Goal: Contribute content: Add original content to the website for others to see

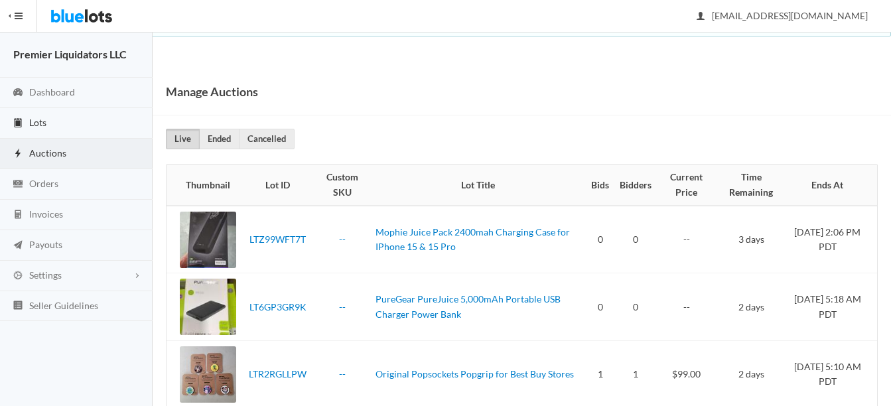
click at [40, 118] on span "Lots" at bounding box center [37, 122] width 17 height 11
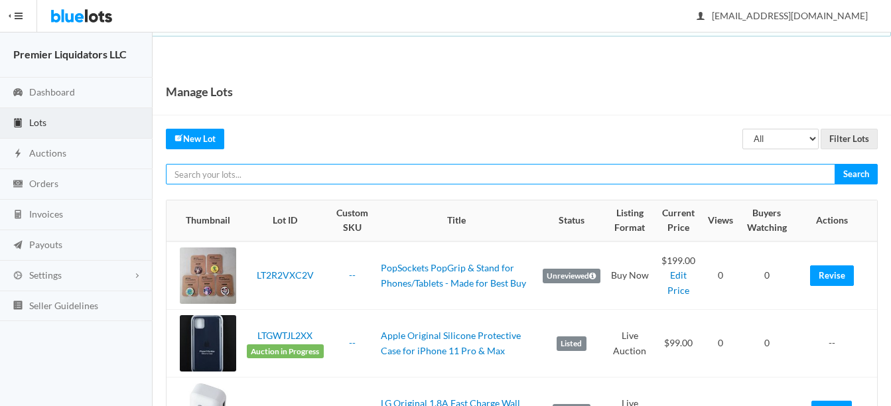
drag, startPoint x: 0, startPoint y: 0, endPoint x: 369, endPoint y: 170, distance: 406.3
click at [369, 170] on input "text" at bounding box center [500, 174] width 669 height 21
type input "aukey"
click at [835, 164] on input "Search" at bounding box center [856, 174] width 43 height 21
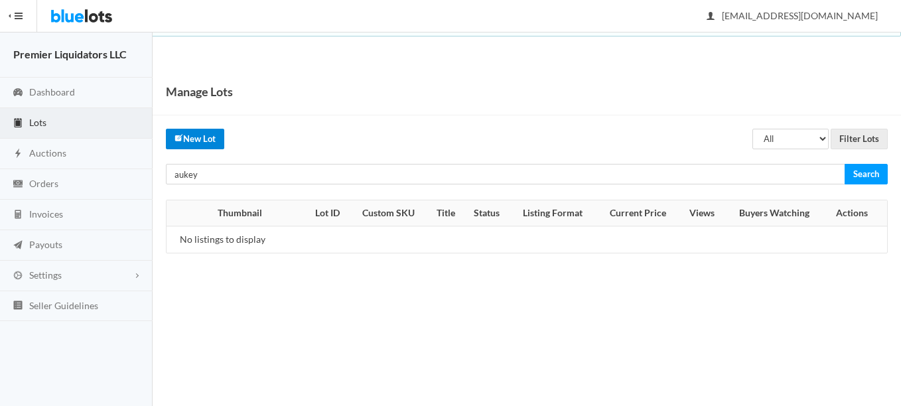
click at [176, 140] on icon "create" at bounding box center [178, 138] width 6 height 6
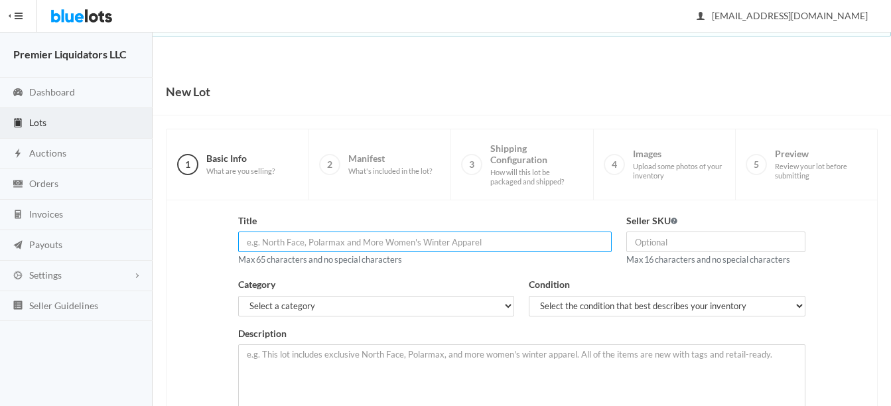
paste input "Aukey Basix Pro Series (10k mAh) Wireless Charging Power Bank (PB"
click at [336, 242] on input "Aukey Basix Pro Series (10k mAh) Wireless Charging Power Bank" at bounding box center [424, 242] width 373 height 21
click at [370, 243] on input "Aukey Basix Pro Series 10k mAh) Wireless Charging Power Bank" at bounding box center [424, 242] width 373 height 21
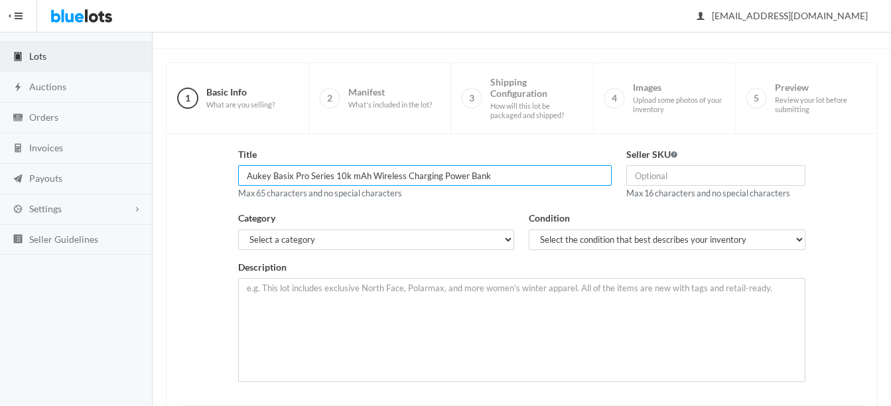
type input "Aukey Basix Pro Series 10k mAh Wireless Charging Power Bank"
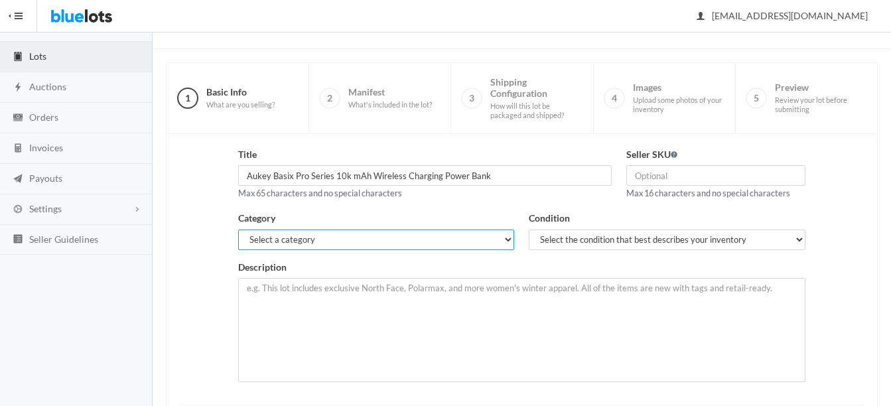
drag, startPoint x: 303, startPoint y: 240, endPoint x: 306, endPoint y: 248, distance: 8.4
click at [303, 240] on select "Select a category Electronics Clothing, Shoes & Accessories Appliances Home & G…" at bounding box center [376, 240] width 277 height 21
select select "1"
click at [238, 230] on select "Select a category Electronics Clothing, Shoes & Accessories Appliances Home & G…" at bounding box center [376, 240] width 277 height 21
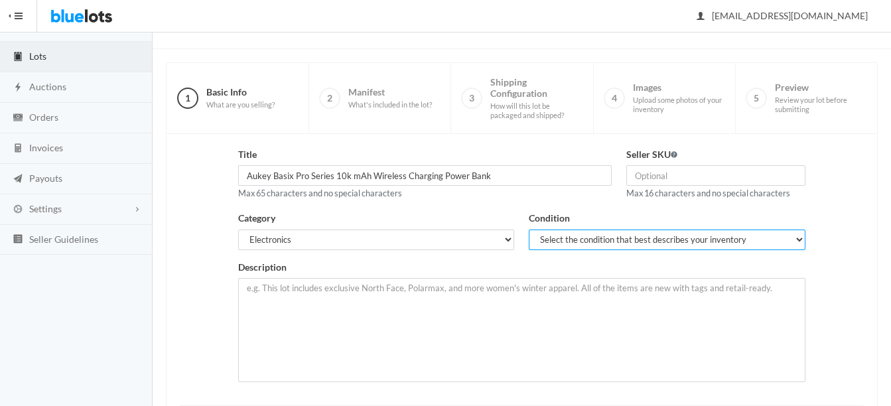
click at [565, 243] on select "Select the condition that best describes your inventory Brand New Shelf Pulls C…" at bounding box center [667, 240] width 277 height 21
select select "1"
click at [529, 230] on select "Select the condition that best describes your inventory Brand New Shelf Pulls C…" at bounding box center [667, 240] width 277 height 21
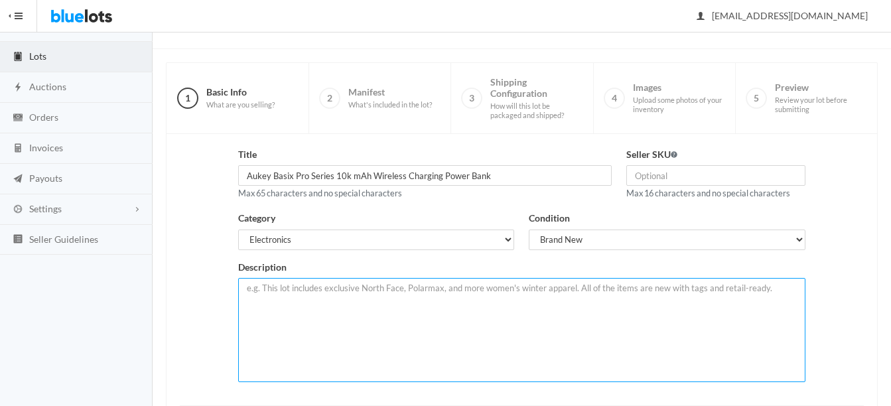
click at [427, 304] on textarea at bounding box center [521, 330] width 567 height 104
paste textarea "Aukey Basix Pro Series (10k mAh) Wireless Charging Power Bank (PB-WL02)"
click at [474, 290] on textarea "New in retail box, lot of 12 Aukey Basix Pro Series (10k mAh) Wireless Charging…" at bounding box center [521, 330] width 567 height 104
click at [622, 289] on textarea "New in retail box, lot of 12 Aukey Basix Pro Series Wireless Charging Power Ban…" at bounding box center [521, 330] width 567 height 104
paste textarea "Wireless Charging Stand: Conveniently charge your Qi-compatible devices at up t…"
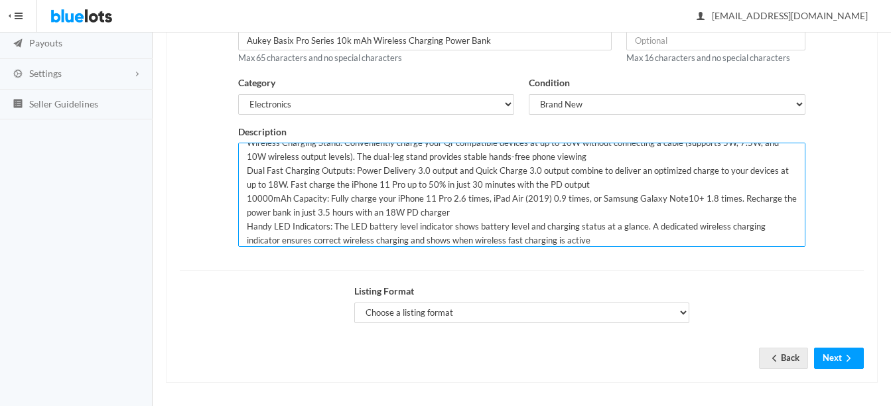
scroll to position [206, 0]
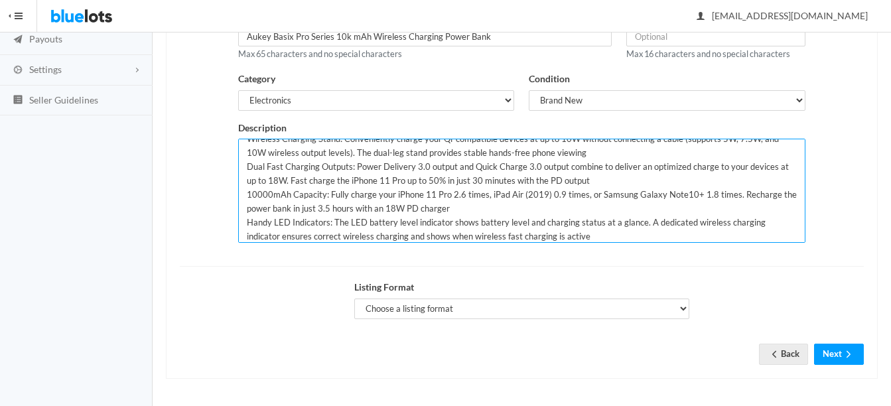
type textarea "New in retail box, lot of 12 Aukey Basix Pro Series Wireless Charging Power Ban…"
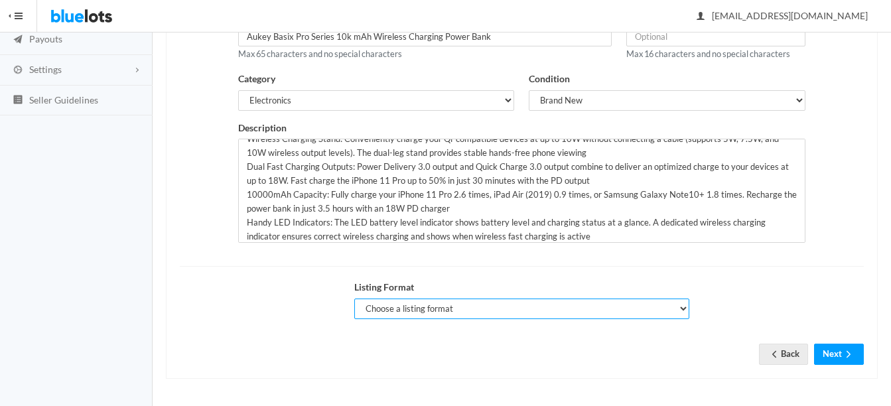
click at [421, 312] on select "Choose a listing format Auction Buy Now" at bounding box center [521, 309] width 335 height 21
select select "true"
click at [354, 299] on select "Choose a listing format Auction Buy Now" at bounding box center [521, 309] width 335 height 21
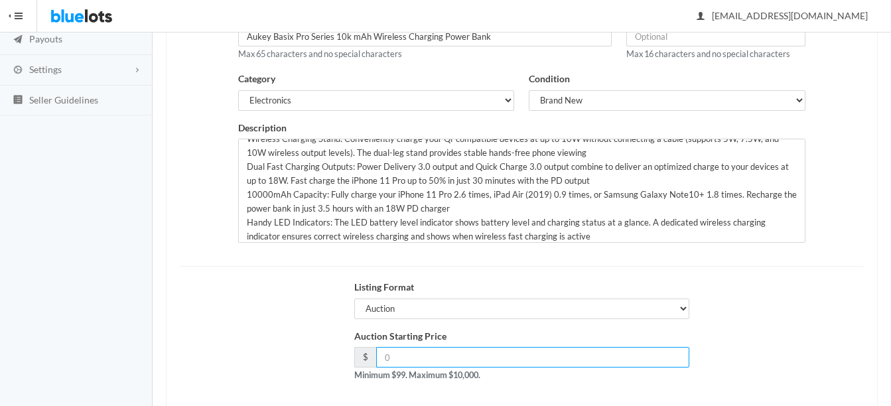
click at [430, 355] on input "number" at bounding box center [532, 357] width 313 height 21
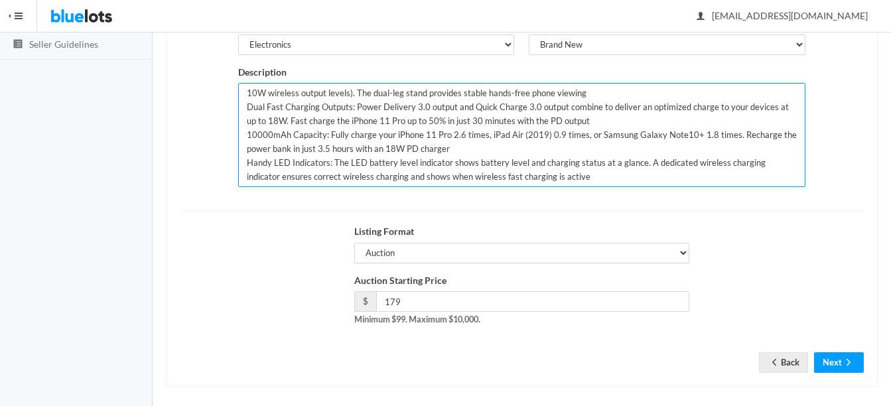
scroll to position [269, 0]
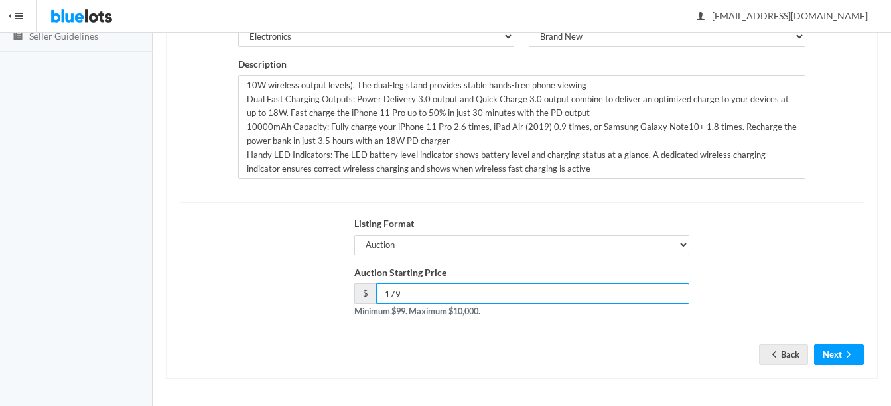
click at [438, 293] on input "179" at bounding box center [532, 293] width 313 height 21
type input "189"
click at [846, 354] on icon "arrow forward" at bounding box center [848, 354] width 13 height 11
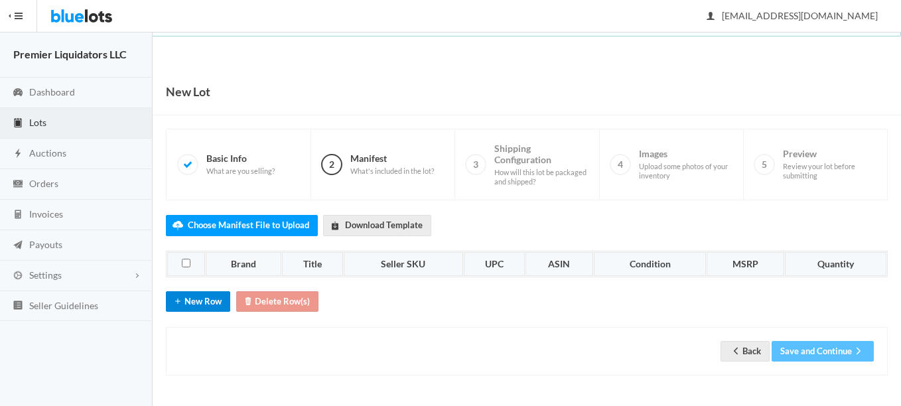
click at [210, 306] on button "New Row" at bounding box center [198, 301] width 64 height 21
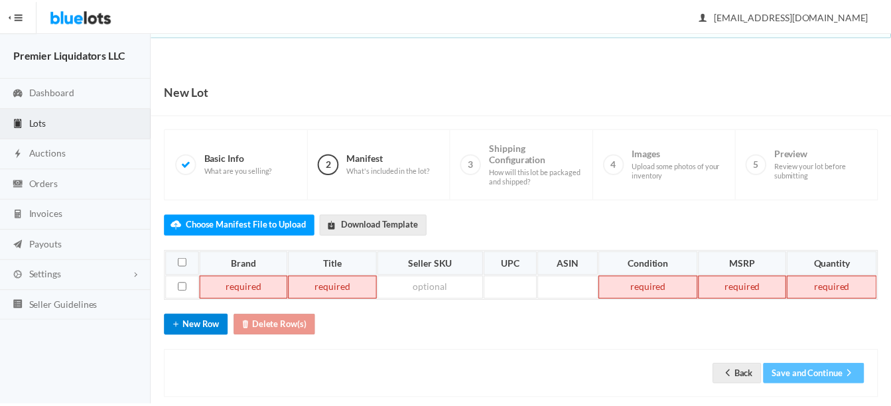
scroll to position [21, 0]
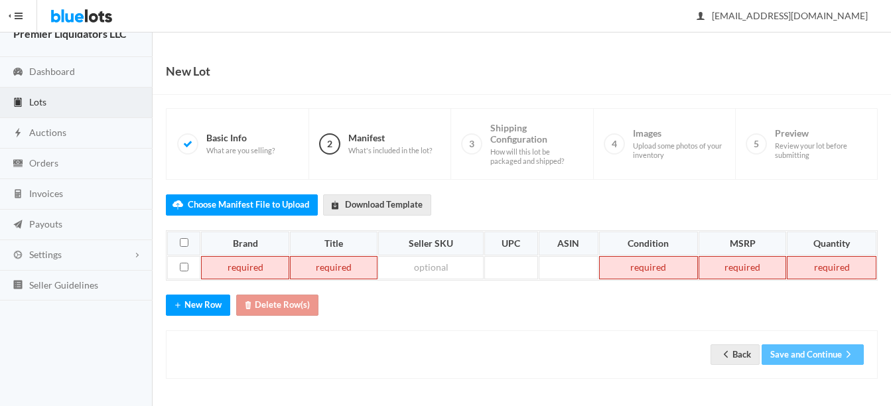
click at [233, 272] on td at bounding box center [245, 268] width 88 height 24
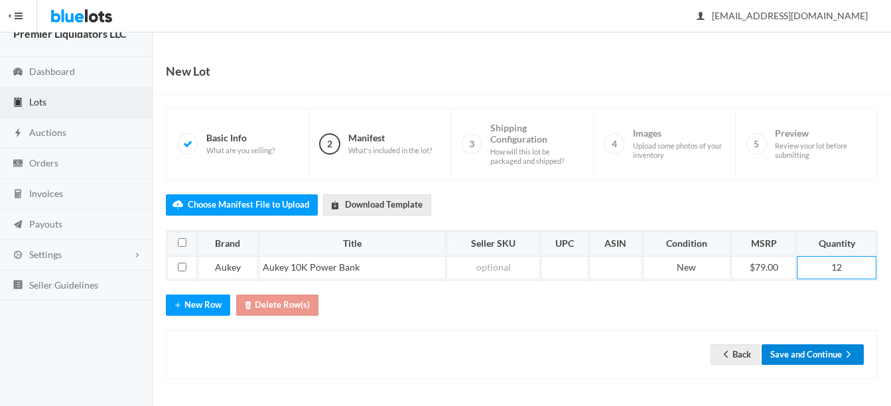
click at [824, 354] on button "Save and Continue" at bounding box center [813, 354] width 102 height 21
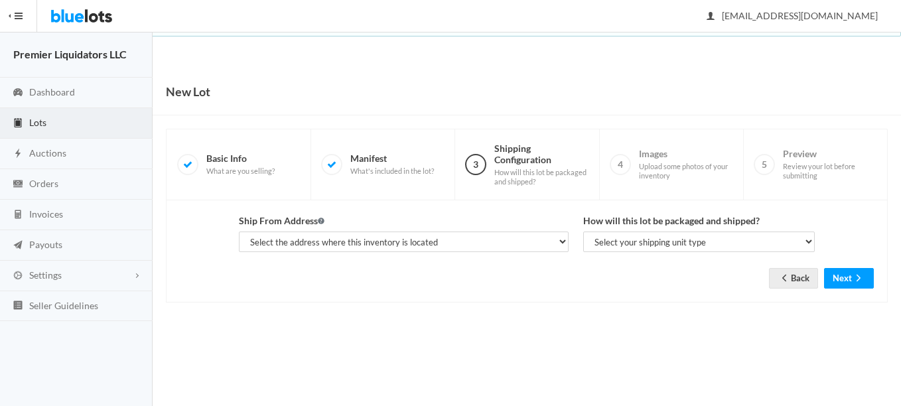
click at [425, 242] on select "Select the address where this inventory is located Premier Liquidatores, [STREE…" at bounding box center [404, 242] width 330 height 21
select select "25095"
click at [239, 232] on select "Select the address where this inventory is located Premier Liquidatores, [STREE…" at bounding box center [404, 242] width 330 height 21
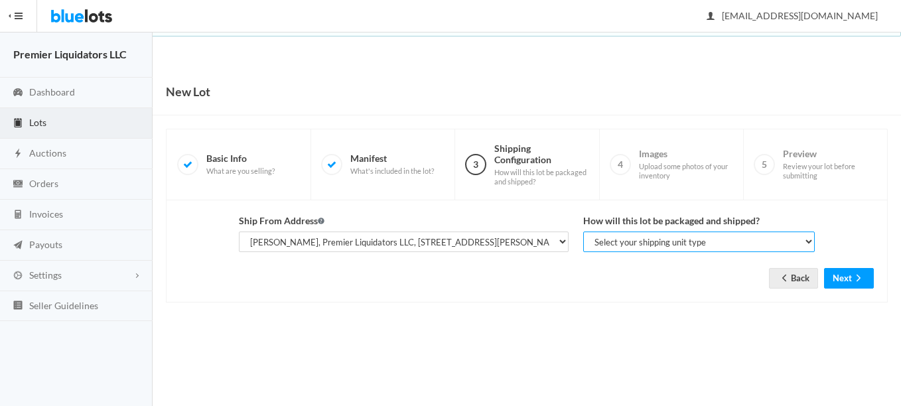
click at [665, 247] on select "Select your shipping unit type Parcel Pallet Truckload" at bounding box center [699, 242] width 232 height 21
select select "parcel"
click at [583, 232] on select "Select your shipping unit type Parcel Pallet Truckload" at bounding box center [699, 242] width 232 height 21
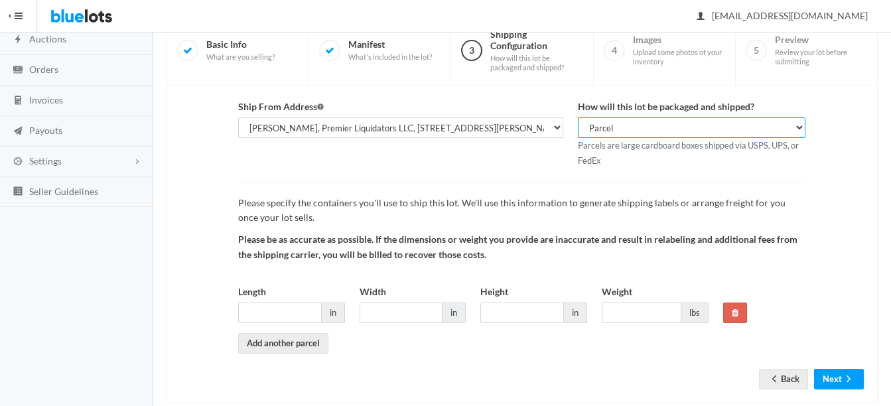
scroll to position [133, 0]
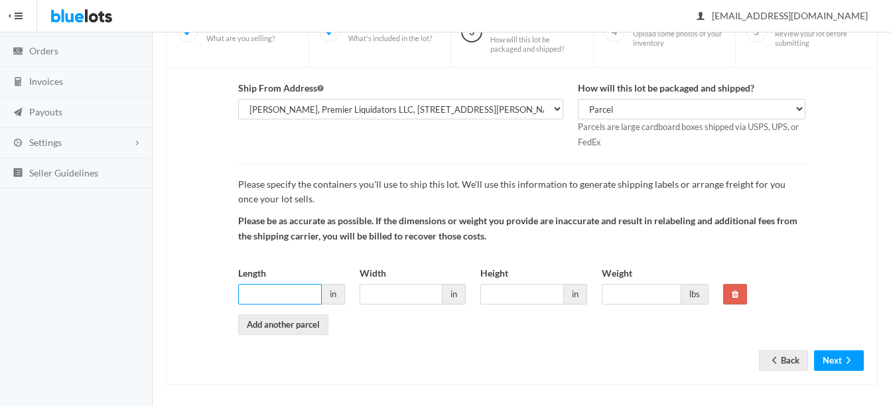
click at [296, 294] on input "Length" at bounding box center [280, 294] width 84 height 21
type input "10"
type input "8"
type input "6"
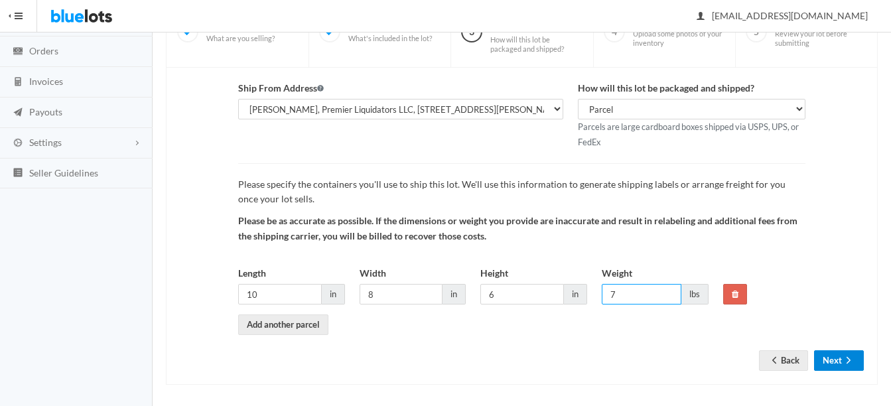
type input "7"
click at [848, 366] on ion-icon "arrow forward" at bounding box center [848, 361] width 13 height 13
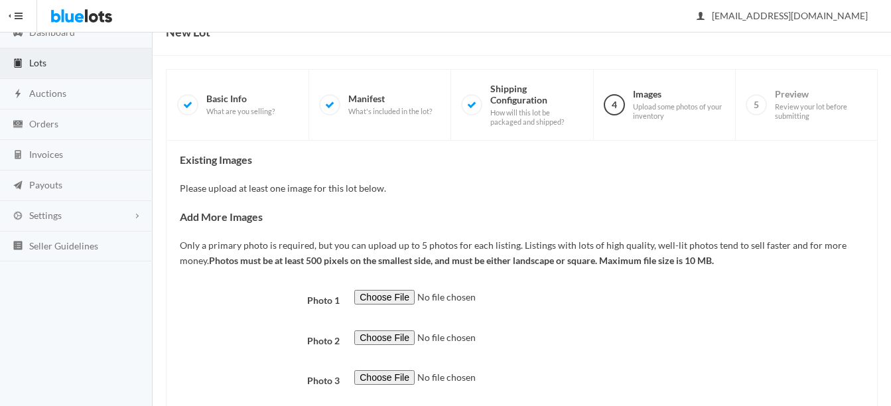
scroll to position [133, 0]
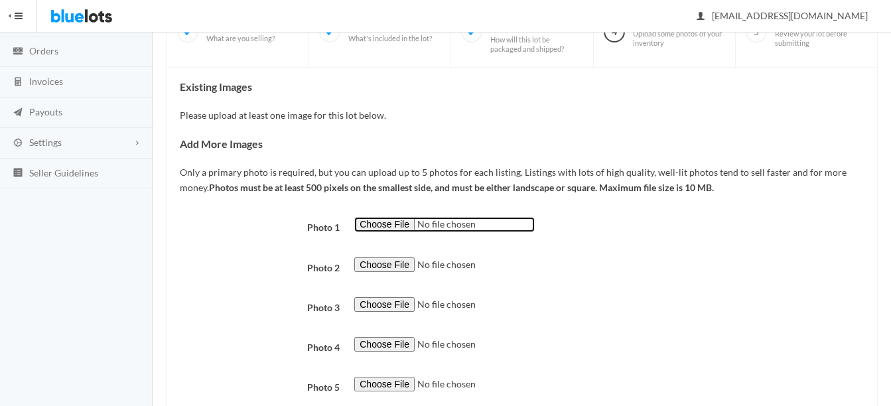
click at [368, 220] on input "file" at bounding box center [444, 224] width 180 height 15
click at [362, 226] on input "file" at bounding box center [444, 224] width 180 height 15
type input "C:\fakepath\unnamed.jpg"
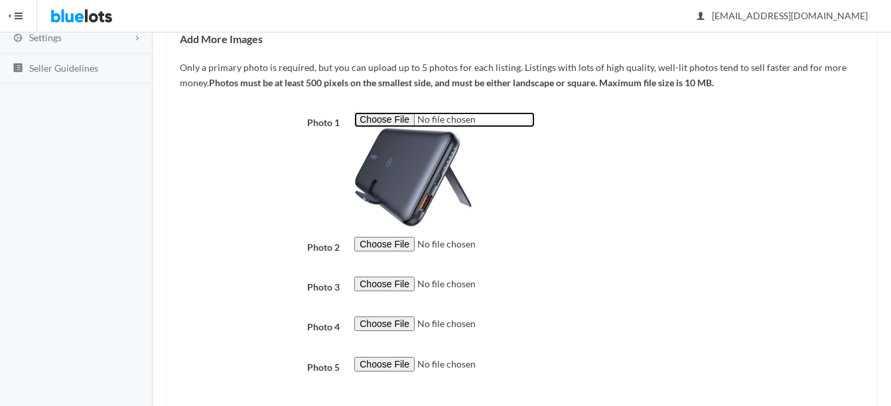
scroll to position [265, 0]
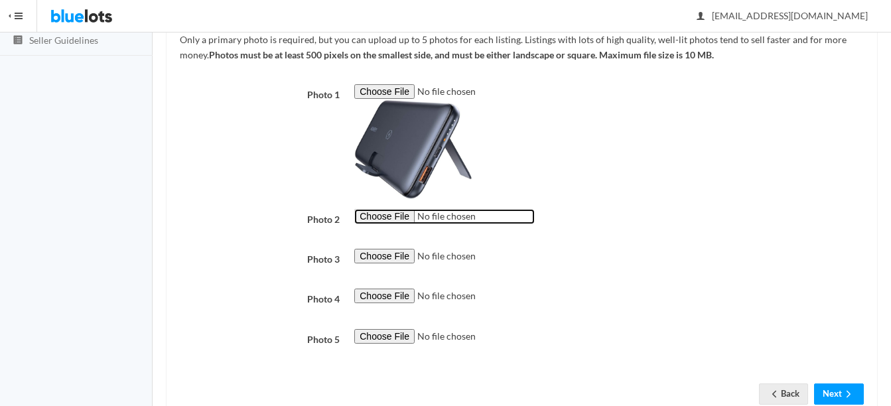
click at [383, 214] on input "file" at bounding box center [444, 216] width 180 height 15
type input "C:\fakepath\thumbnail - 2025-06-02T201200.525.jpg"
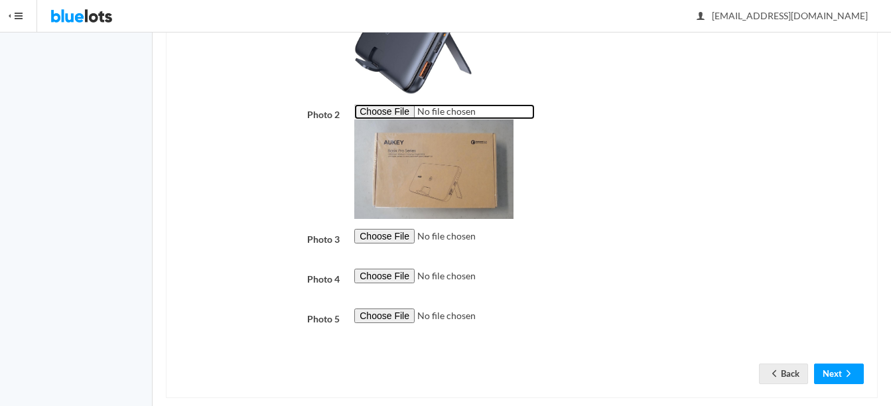
scroll to position [389, 0]
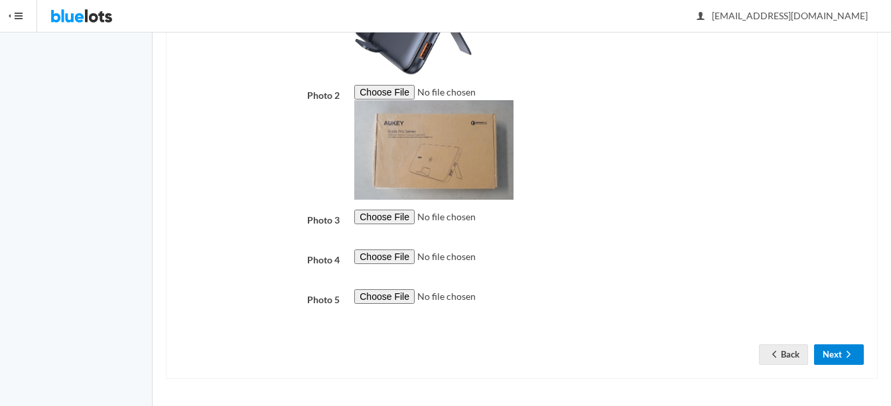
click at [833, 351] on button "Next" at bounding box center [839, 354] width 50 height 21
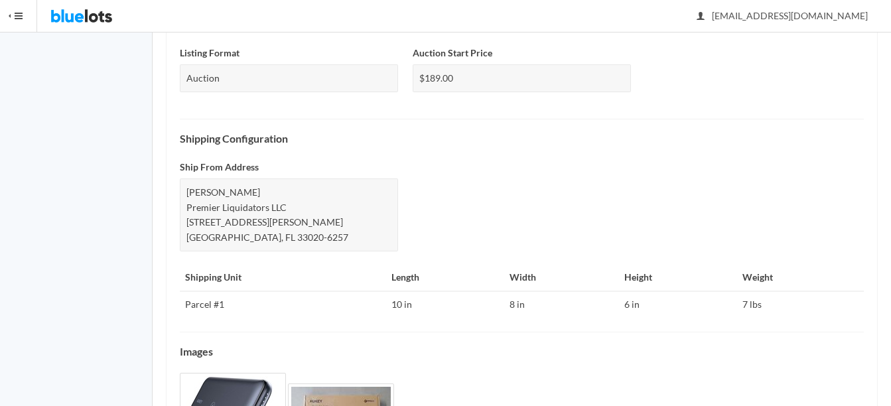
scroll to position [660, 0]
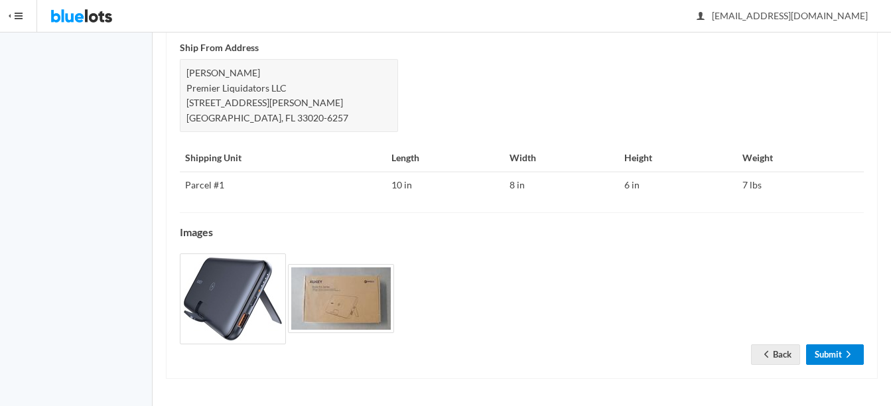
click at [820, 354] on link "Submit" at bounding box center [835, 354] width 58 height 21
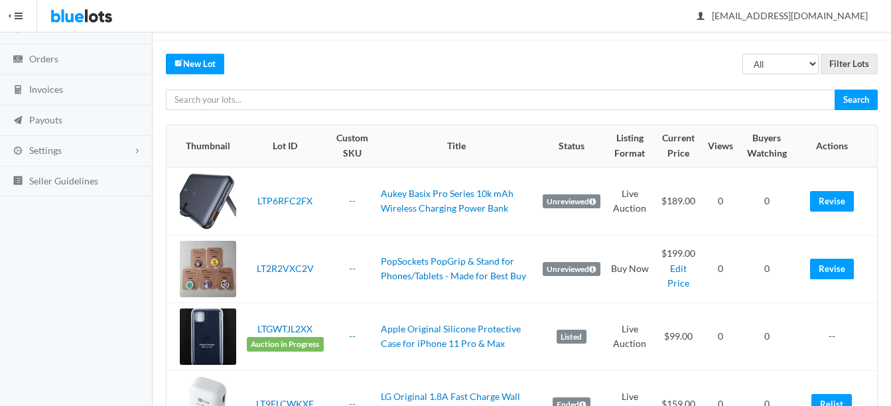
scroll to position [133, 0]
